Goal: Check status: Check status

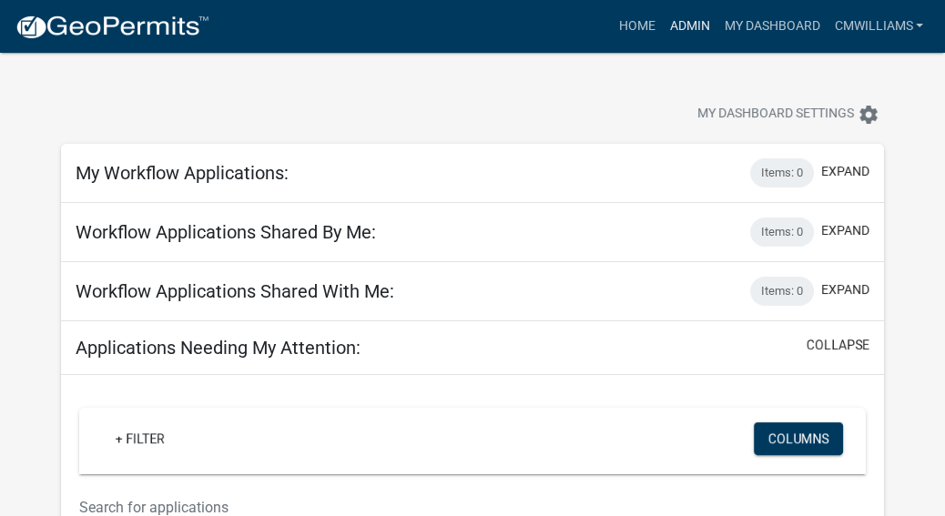
click at [676, 29] on link "Admin" at bounding box center [689, 26] width 55 height 35
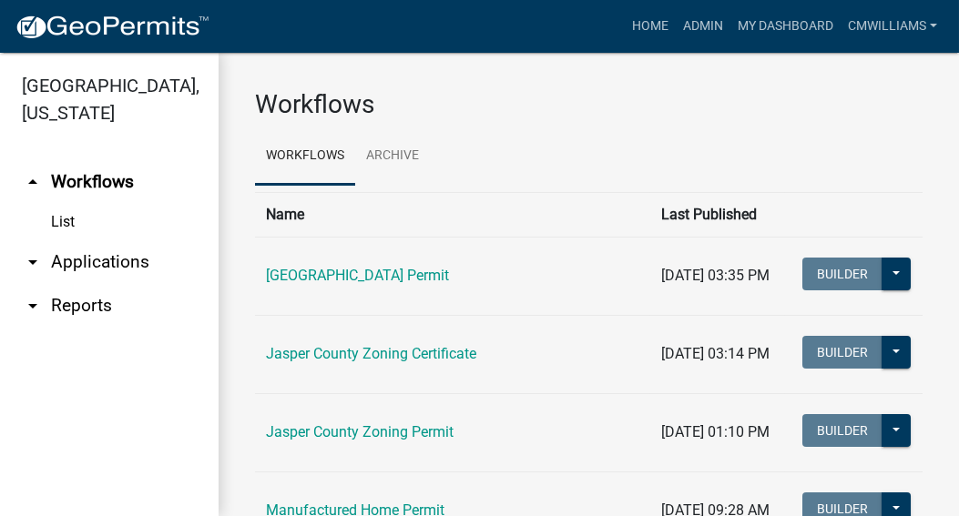
click at [78, 248] on link "arrow_drop_down Applications" at bounding box center [109, 262] width 219 height 44
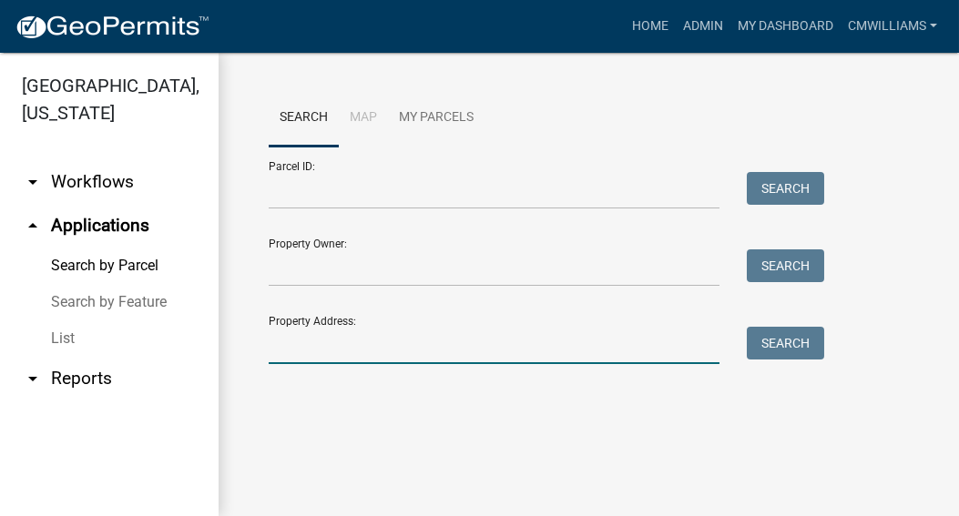
click at [415, 345] on input "Property Address:" at bounding box center [494, 345] width 451 height 37
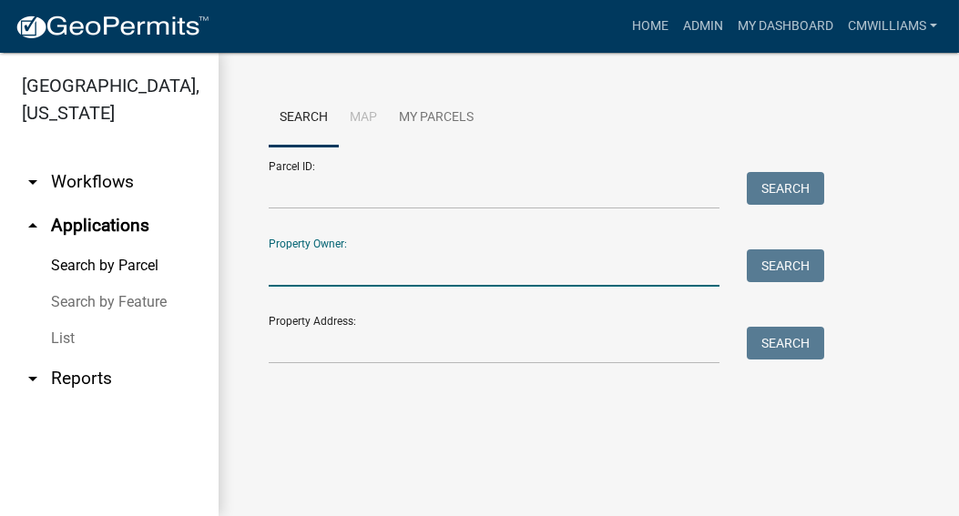
click at [663, 269] on input "Property Owner:" at bounding box center [494, 267] width 451 height 37
click at [680, 80] on div "Search Map My Parcels Parcel ID: Search Property Owner: Search Property Address…" at bounding box center [589, 235] width 740 height 364
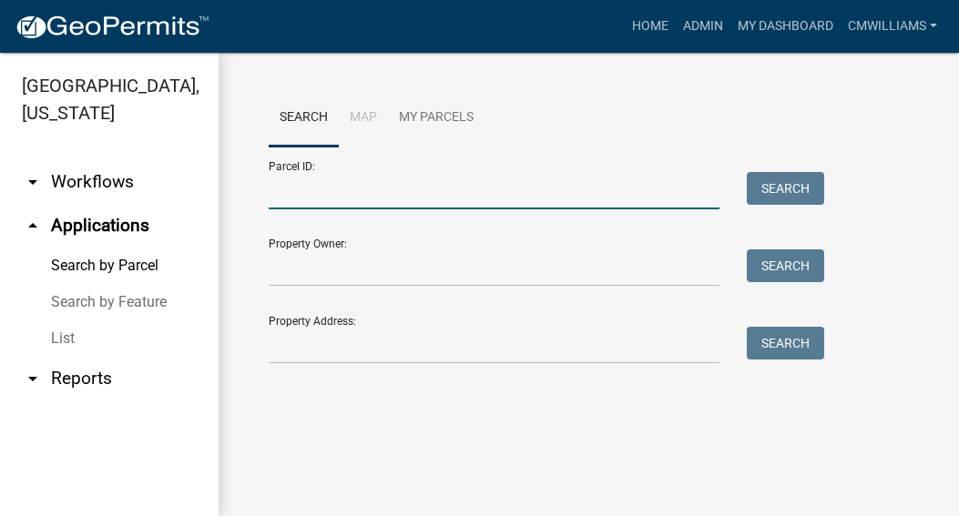
click at [401, 196] on input "Parcel ID:" at bounding box center [494, 190] width 451 height 37
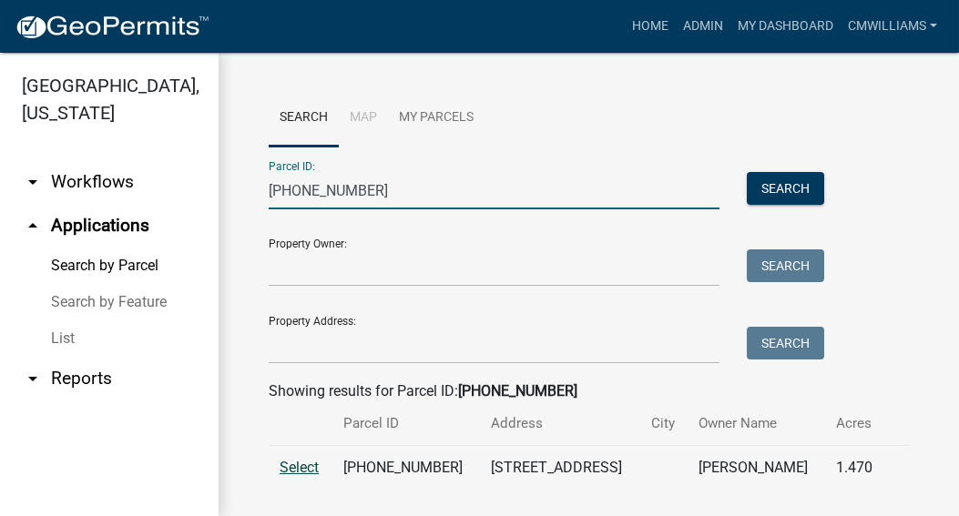
type input "[PHONE_NUMBER]"
click at [291, 471] on span "Select" at bounding box center [299, 467] width 39 height 17
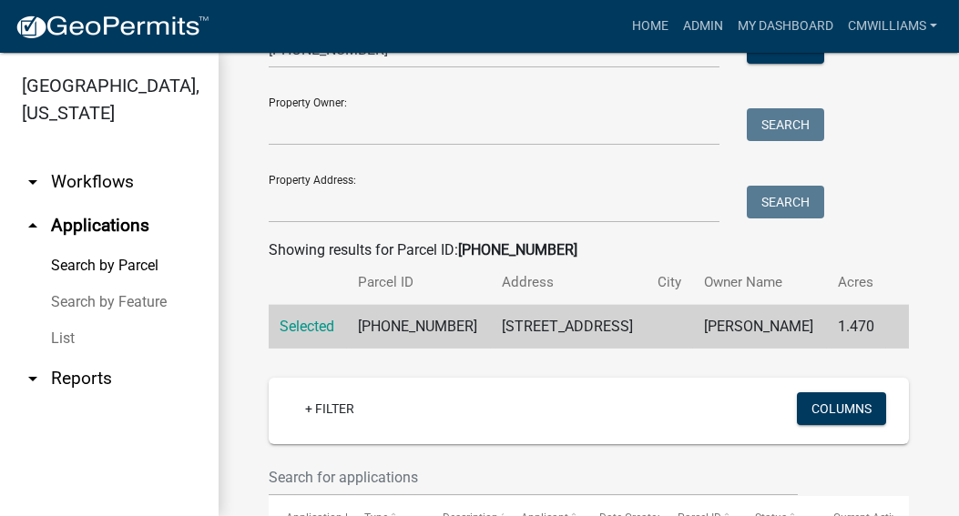
scroll to position [273, 0]
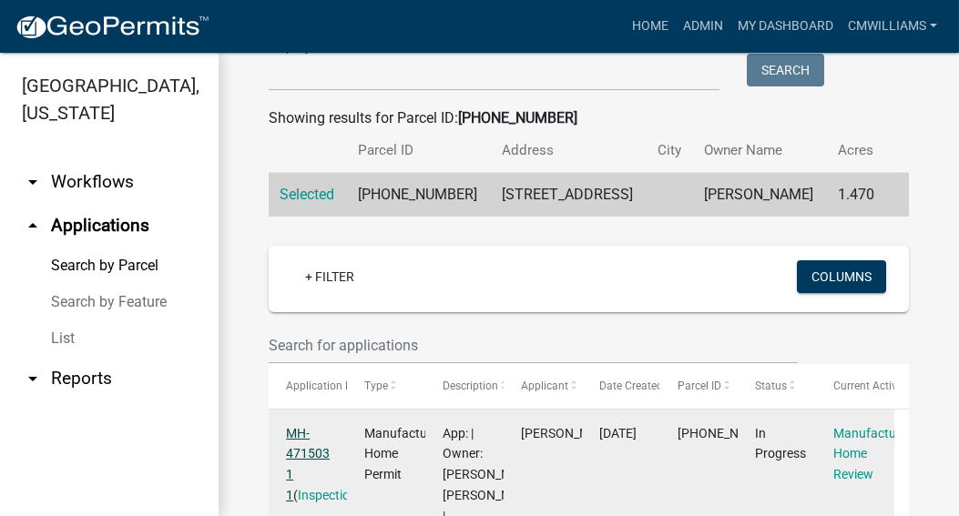
click at [293, 436] on link "MH-471503 1 1" at bounding box center [308, 464] width 44 height 76
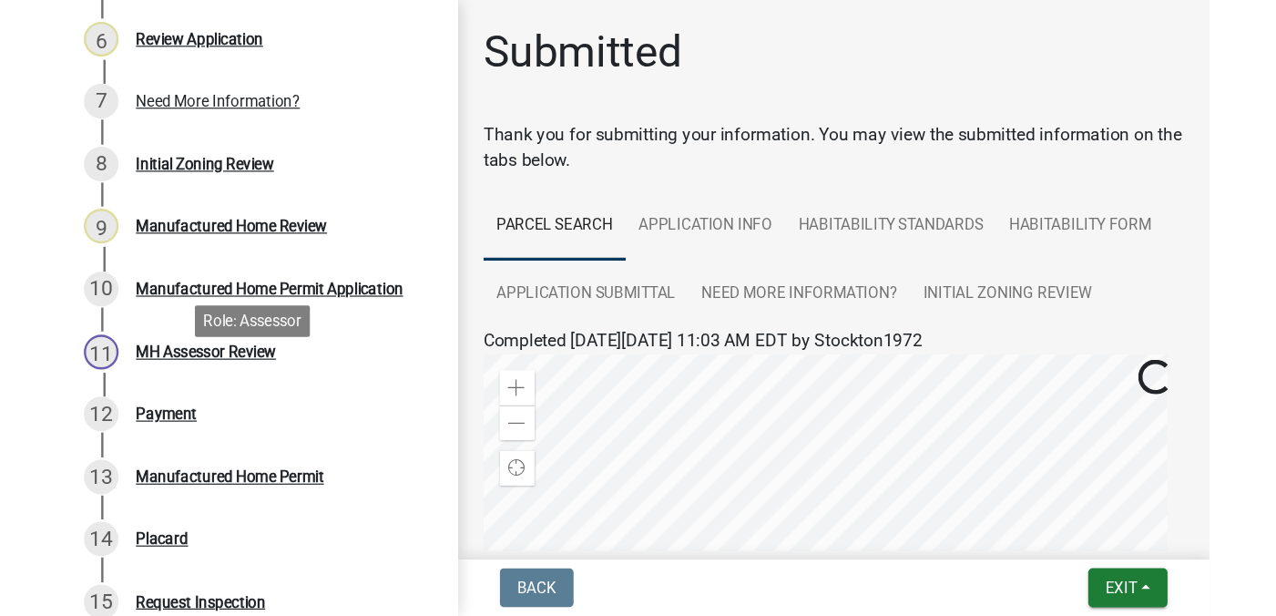
scroll to position [546, 0]
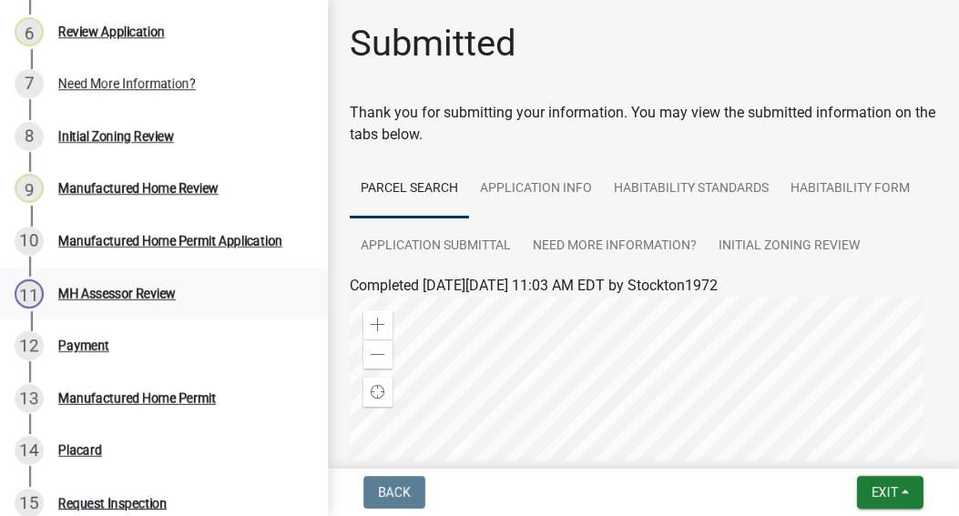
click at [138, 300] on div "MH Assessor Review" at bounding box center [116, 294] width 117 height 13
click at [116, 300] on div "MH Assessor Review" at bounding box center [116, 294] width 117 height 13
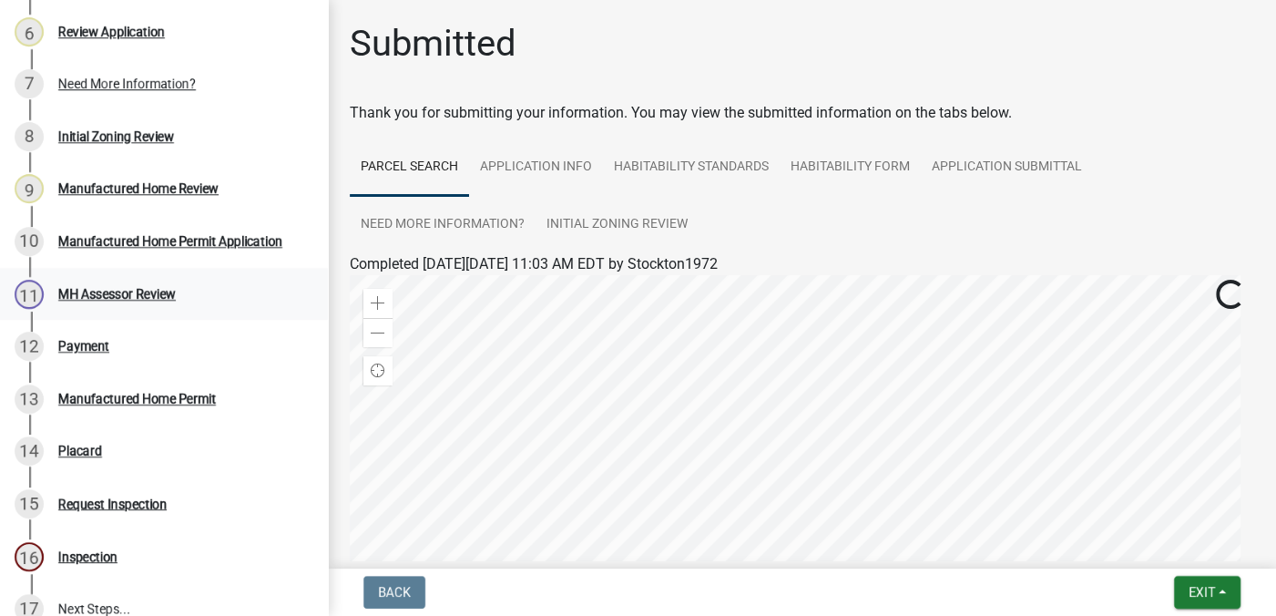
click at [124, 300] on div "MH Assessor Review" at bounding box center [116, 294] width 117 height 13
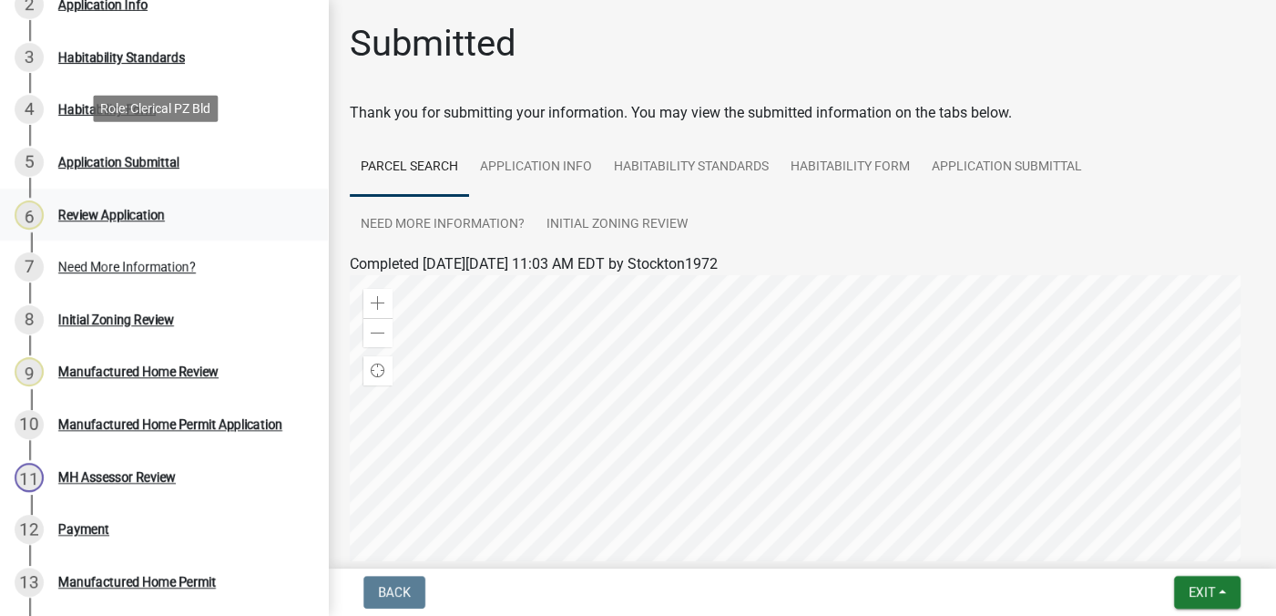
scroll to position [637, 0]
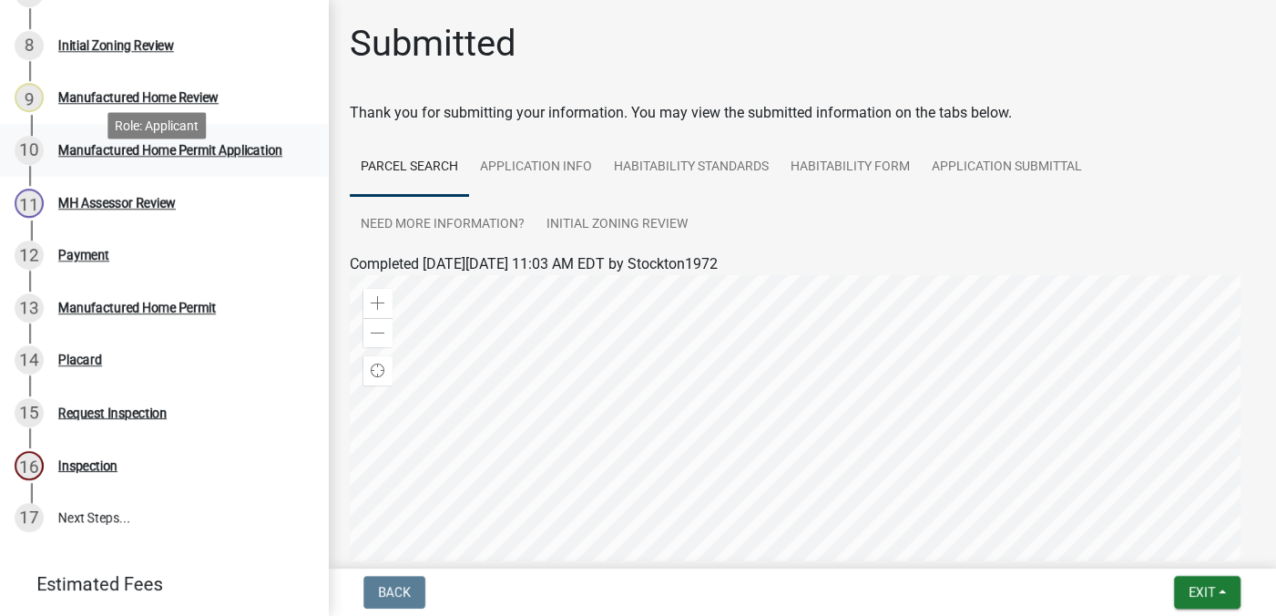
click at [86, 157] on div "Manufactured Home Permit Application" at bounding box center [170, 150] width 224 height 13
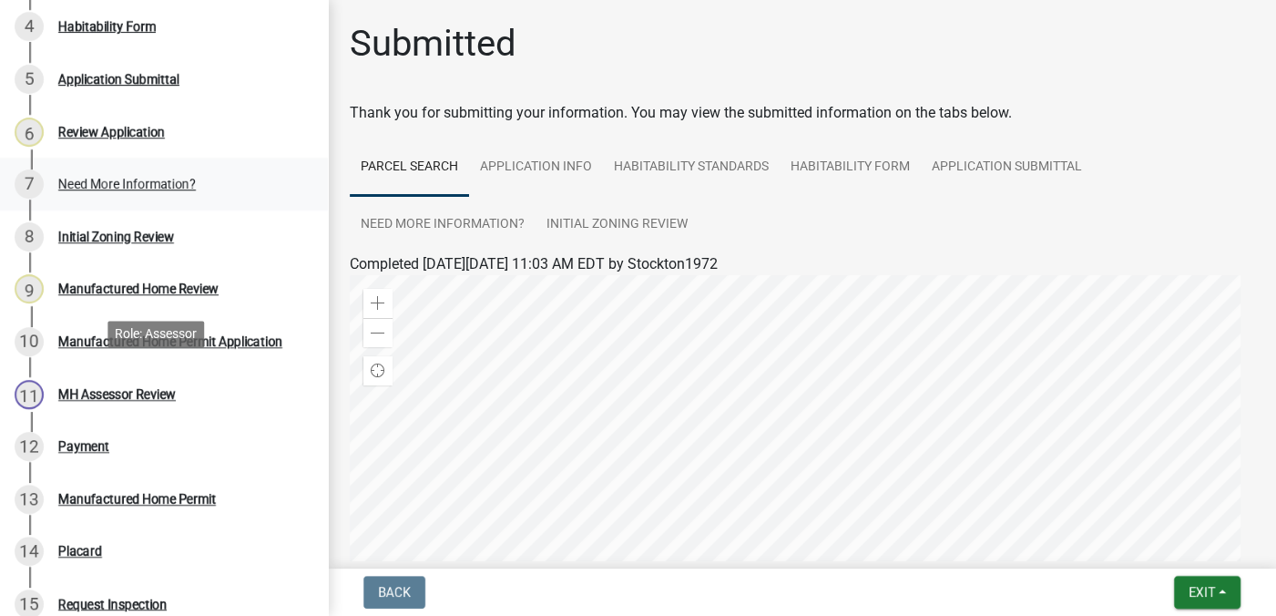
scroll to position [719, 0]
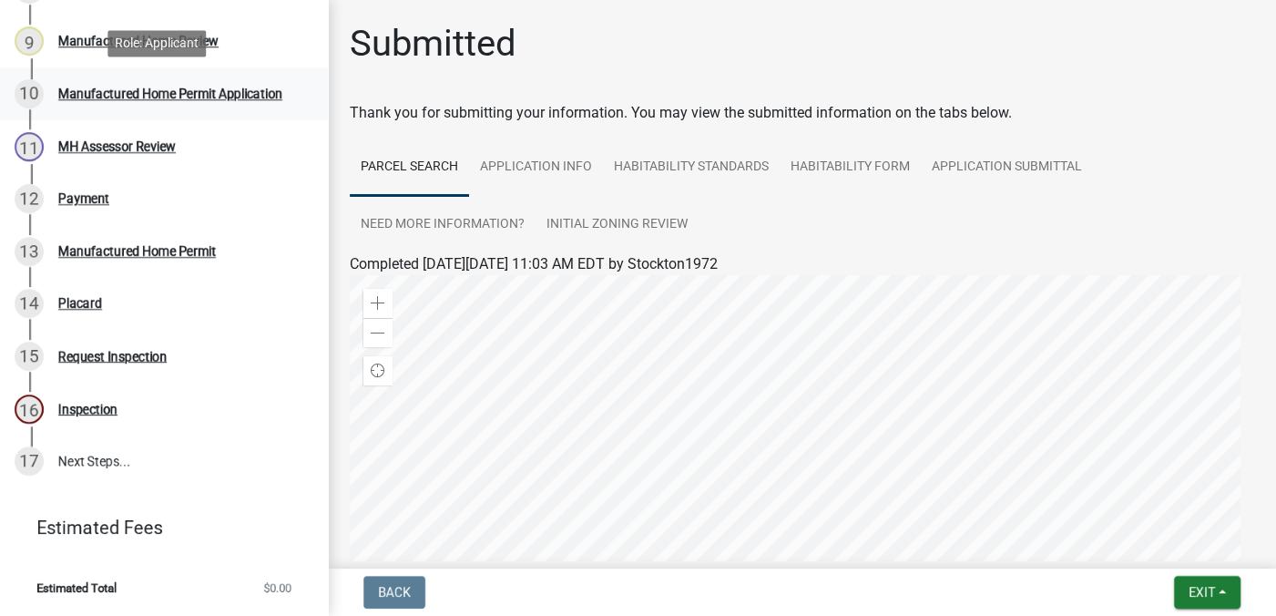
click at [144, 95] on div "Manufactured Home Permit Application" at bounding box center [170, 93] width 224 height 13
click at [194, 87] on div "Manufactured Home Permit Application" at bounding box center [170, 93] width 224 height 13
click at [22, 85] on div "10" at bounding box center [29, 93] width 29 height 29
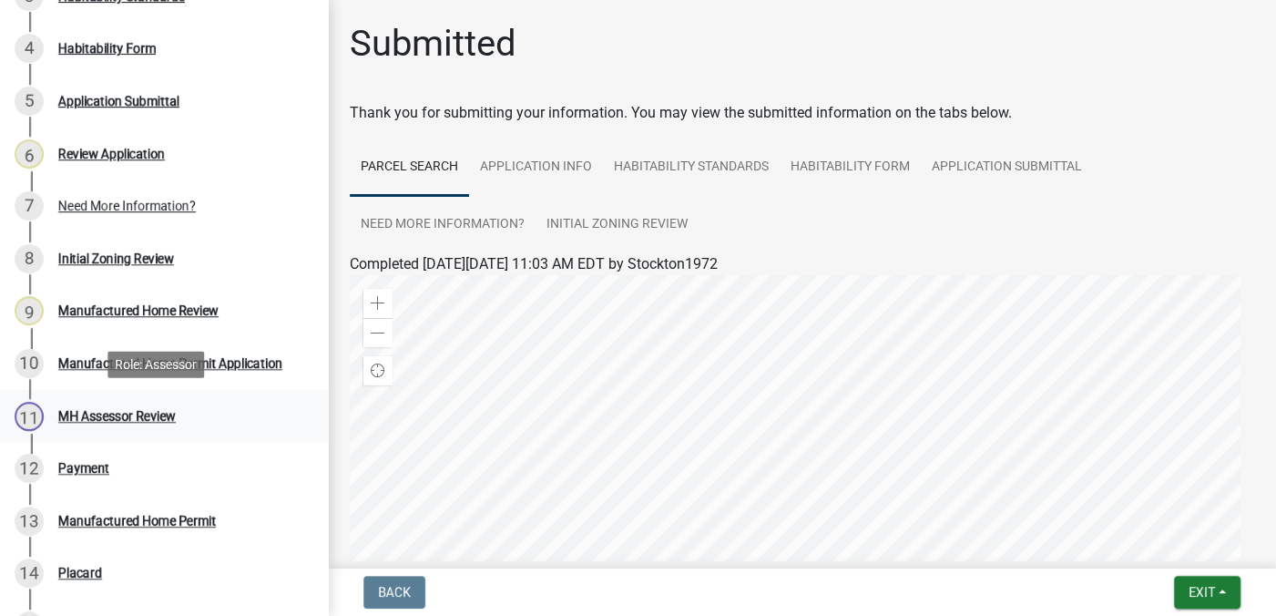
scroll to position [454, 0]
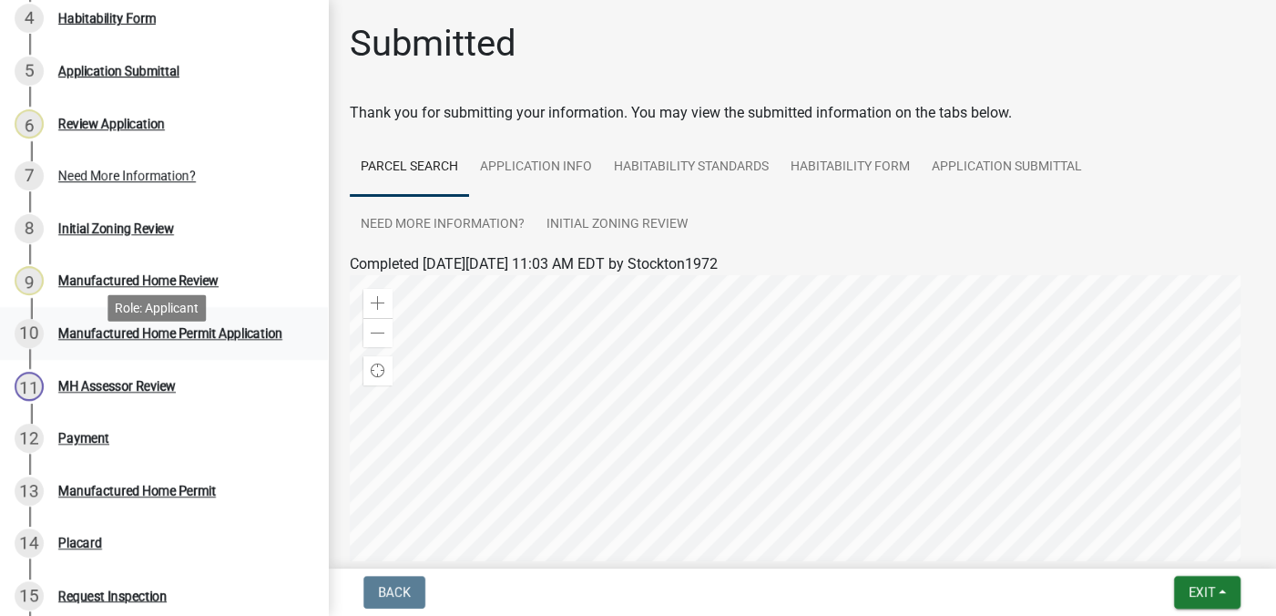
click at [110, 340] on div "Manufactured Home Permit Application" at bounding box center [170, 333] width 224 height 13
